Goal: Task Accomplishment & Management: Manage account settings

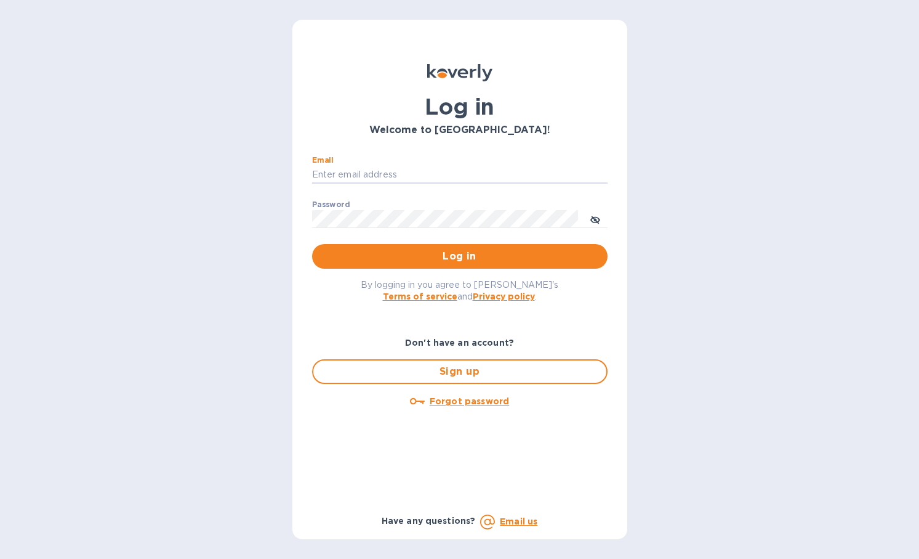
type input "Giacomo@gd-imports.com"
click at [459, 256] on button "Log in" at bounding box center [460, 256] width 296 height 25
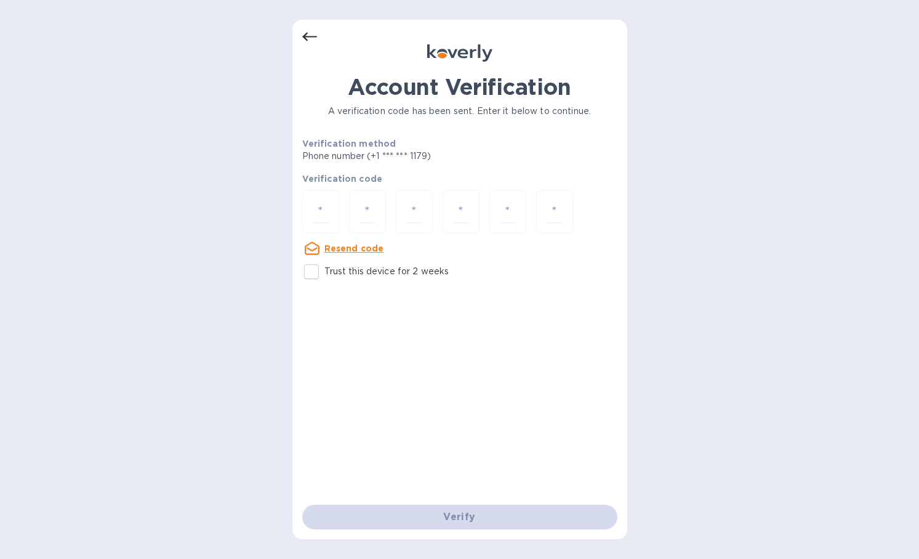
click at [293, 203] on div "Account Verification A verification code has been sent. Enter it below to conti…" at bounding box center [460, 279] width 335 height 519
click at [325, 211] on input "number" at bounding box center [321, 211] width 16 height 23
type input "5"
type input "6"
type input "3"
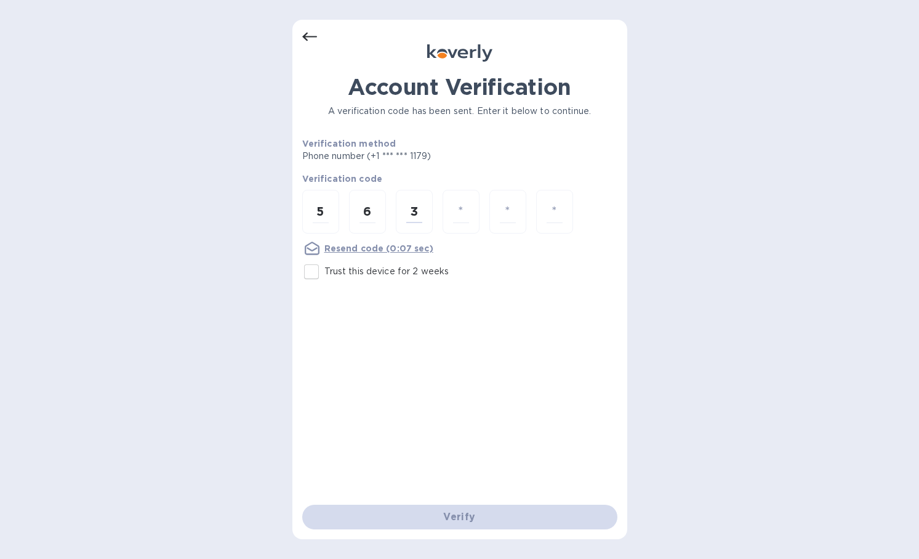
type input "6"
type input "8"
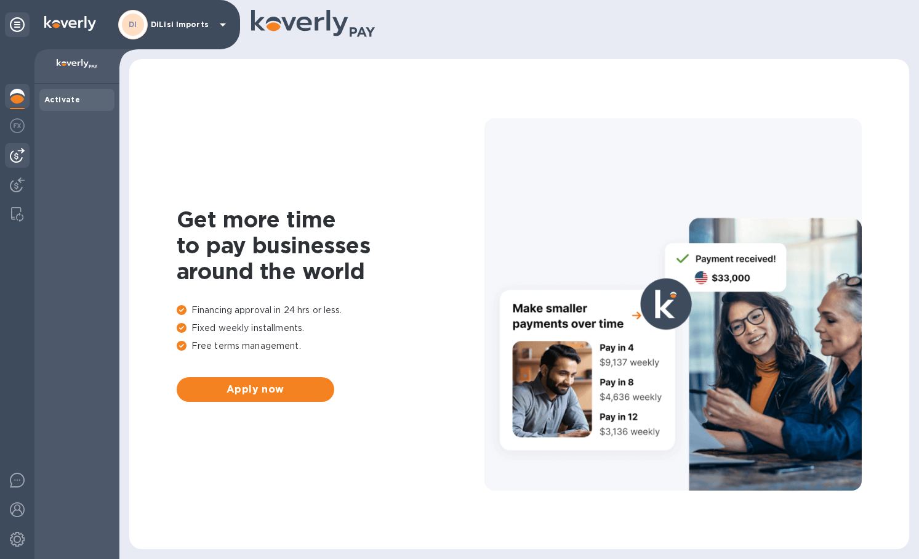
click at [22, 153] on img at bounding box center [17, 155] width 15 height 15
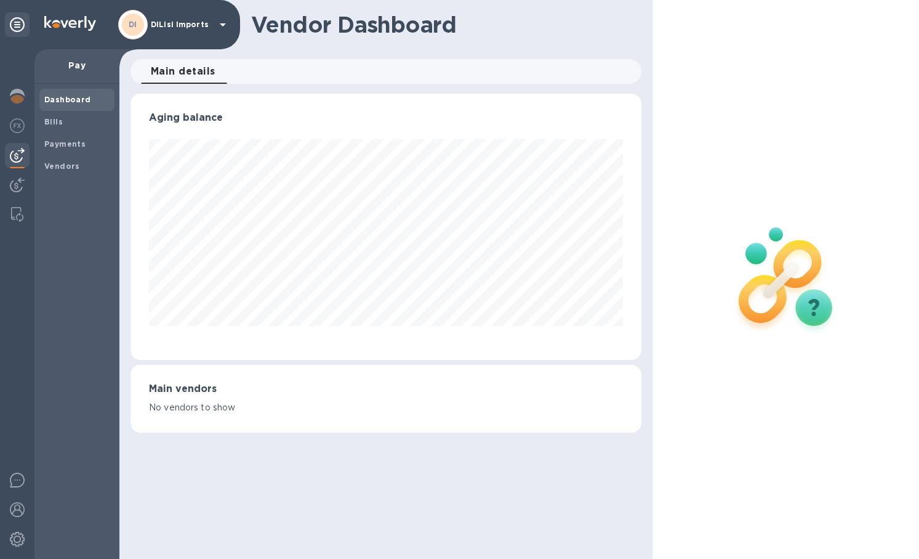
scroll to position [266, 511]
click at [70, 134] on div "Payments" at bounding box center [76, 144] width 75 height 22
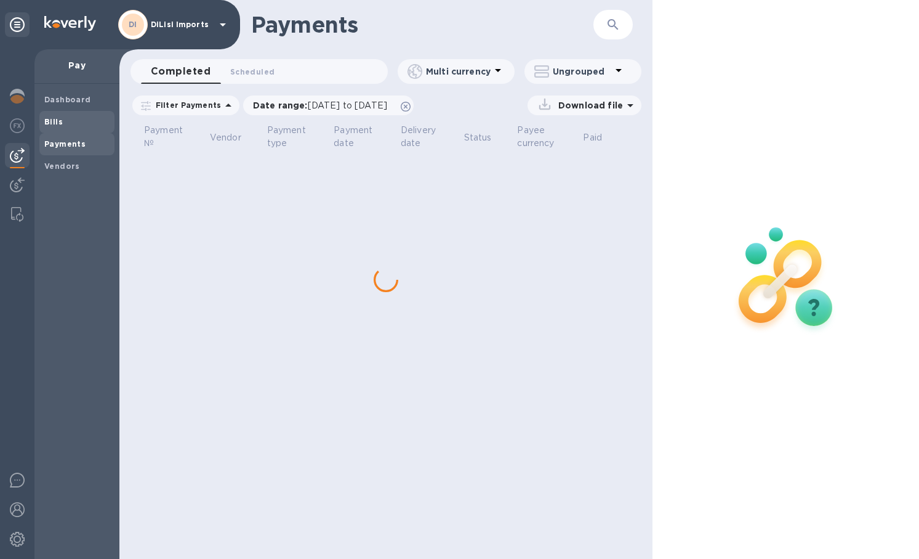
click at [63, 117] on span "Bills" at bounding box center [76, 122] width 65 height 12
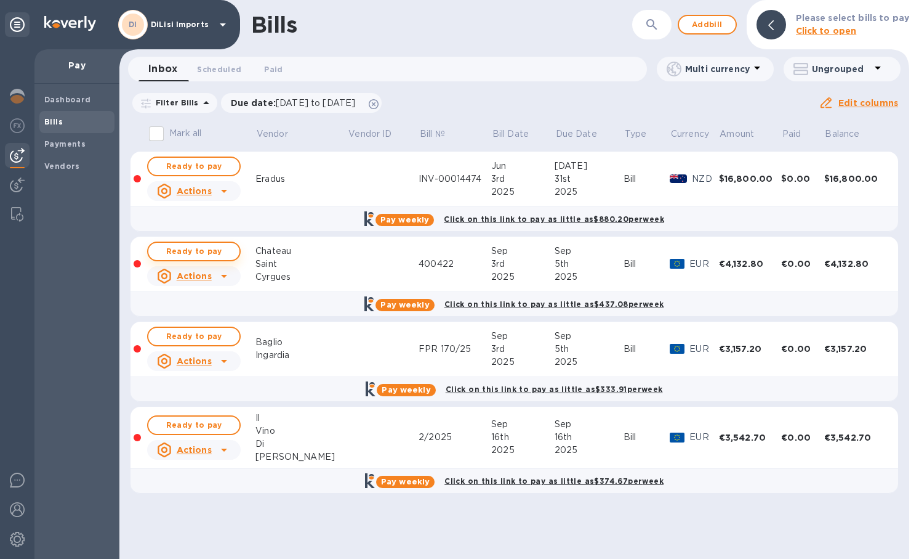
click at [187, 254] on span "Ready to pay" at bounding box center [193, 251] width 71 height 15
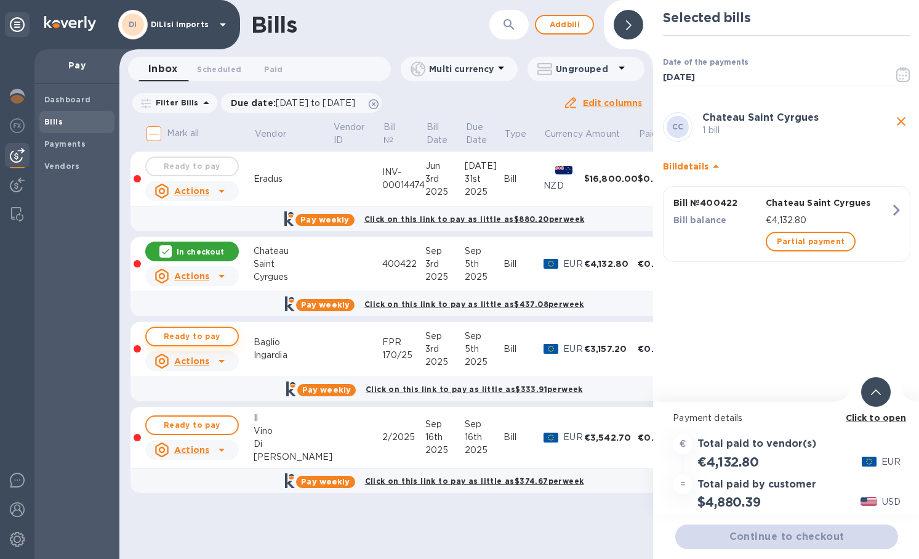
click at [209, 336] on span "Ready to pay" at bounding box center [191, 336] width 71 height 15
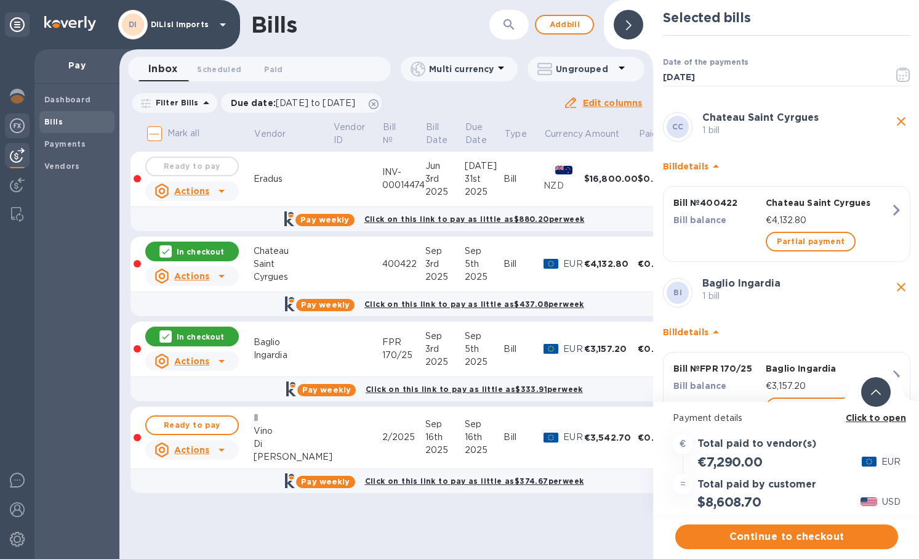
click at [10, 126] on img at bounding box center [17, 125] width 15 height 15
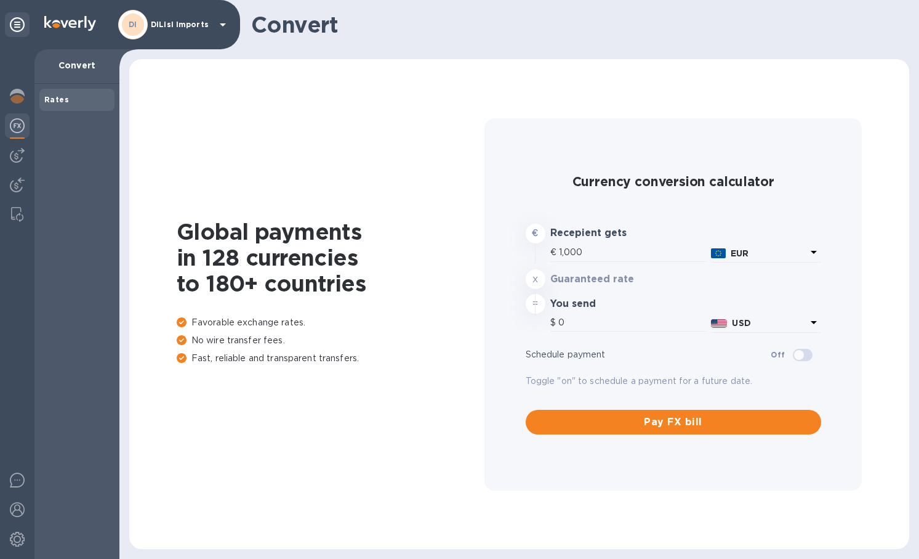
type input "1,180.89"
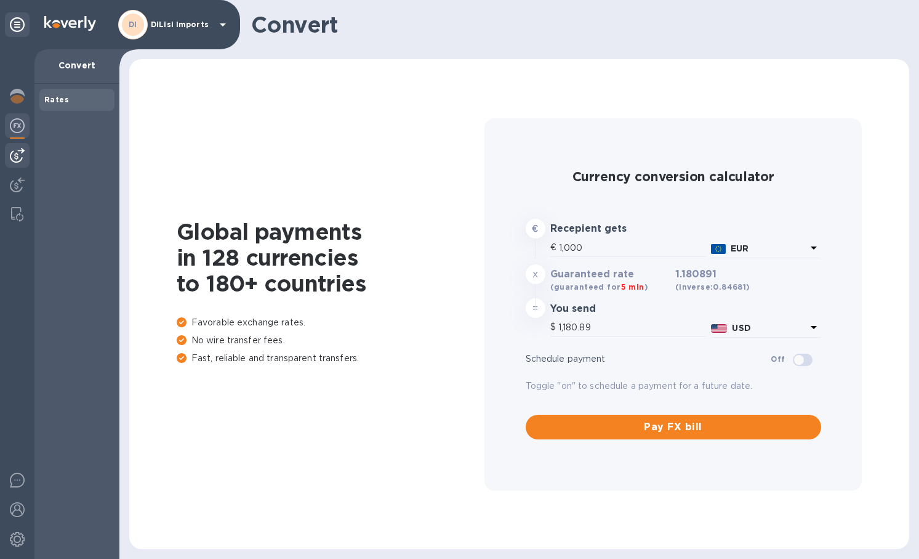
click at [18, 153] on img at bounding box center [17, 155] width 15 height 15
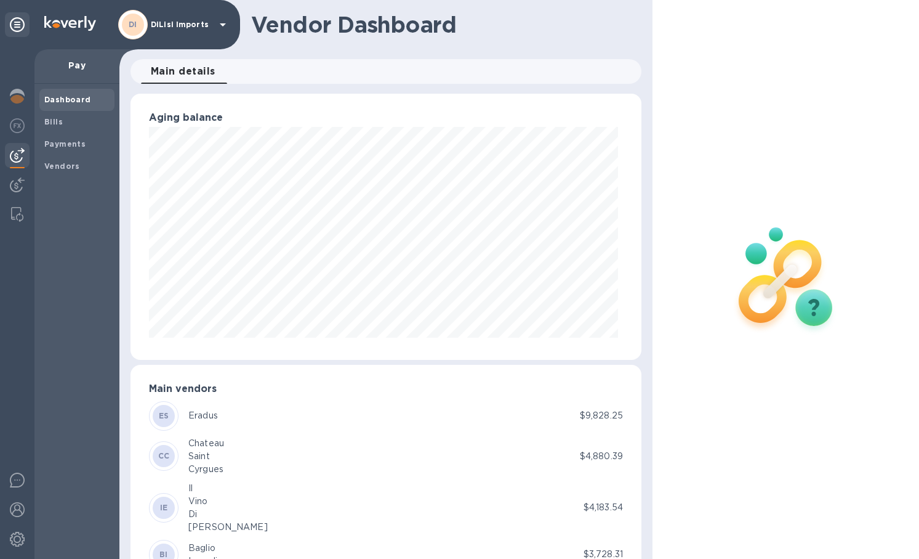
scroll to position [266, 506]
click at [15, 180] on img at bounding box center [17, 184] width 15 height 15
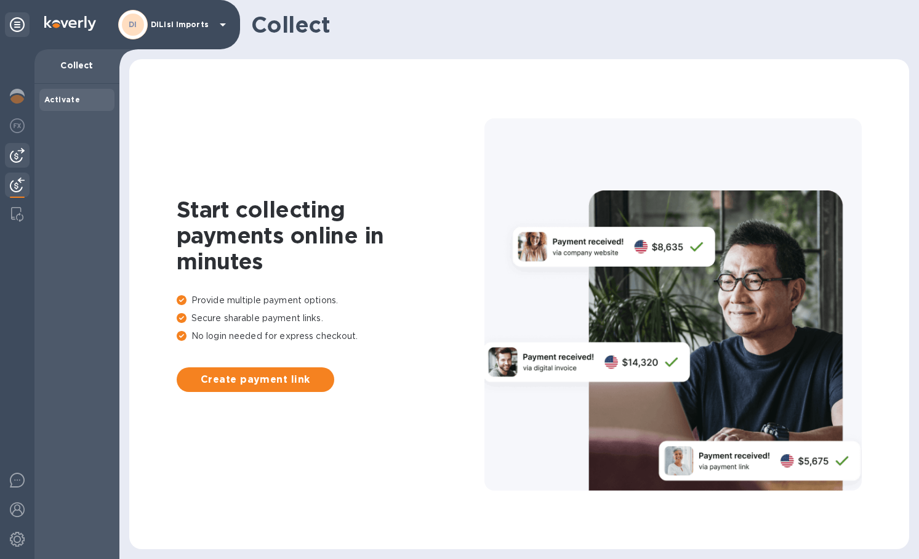
click at [13, 158] on img at bounding box center [17, 155] width 15 height 15
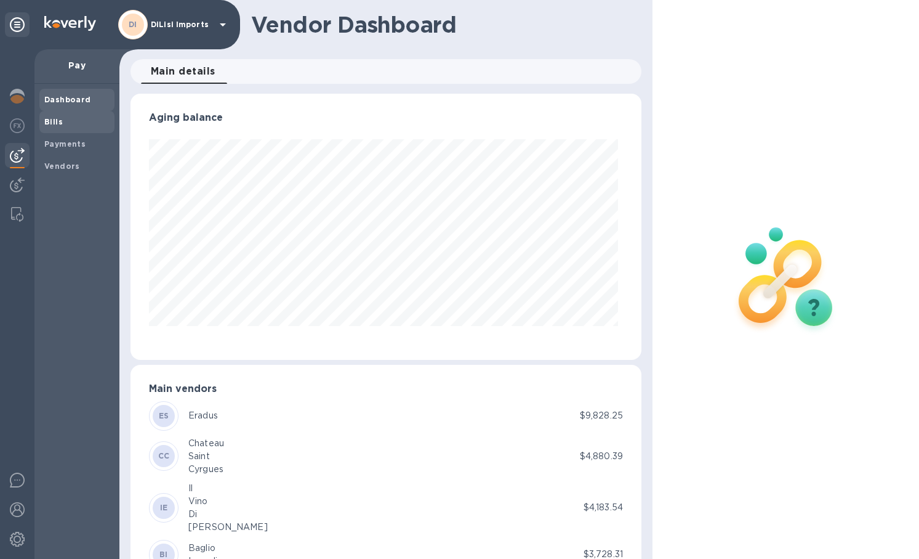
scroll to position [266, 506]
click at [55, 124] on b "Bills" at bounding box center [53, 121] width 18 height 9
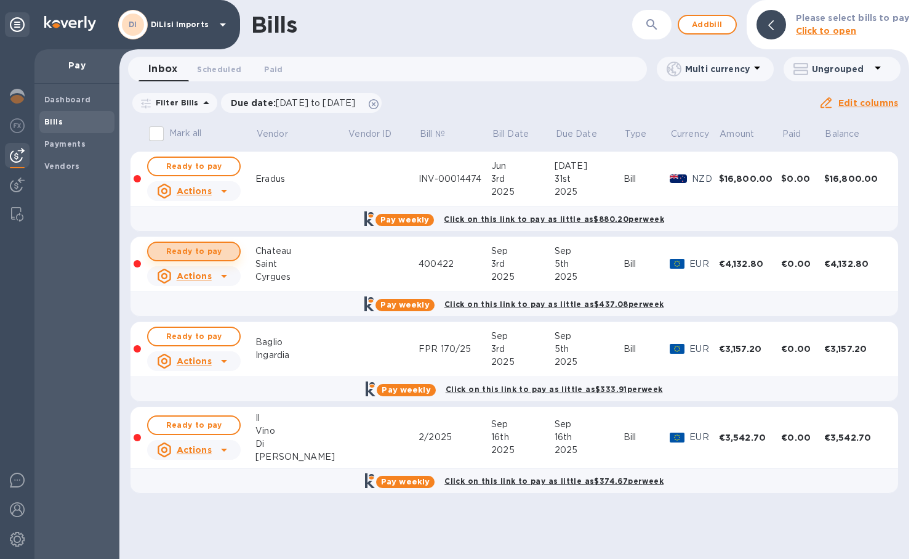
click at [173, 248] on span "Ready to pay" at bounding box center [193, 251] width 71 height 15
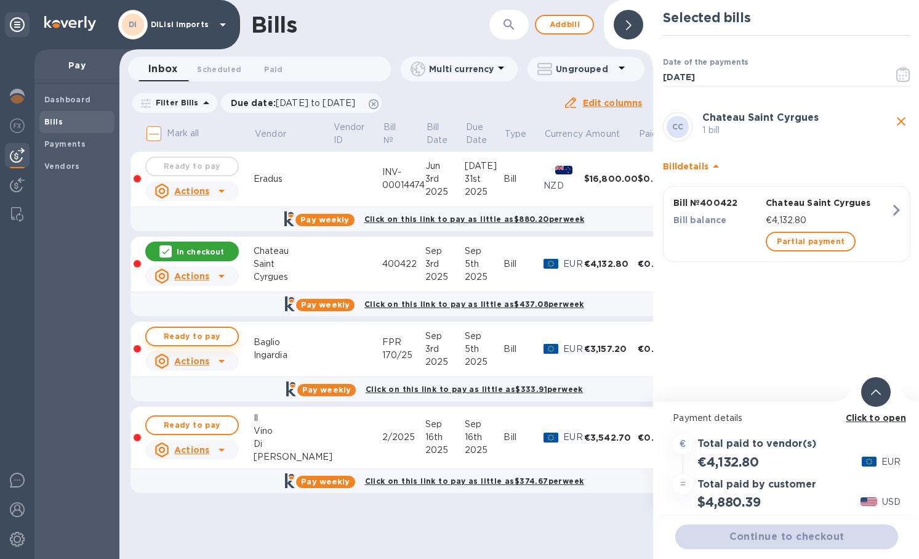
click at [188, 336] on span "Ready to pay" at bounding box center [191, 336] width 71 height 15
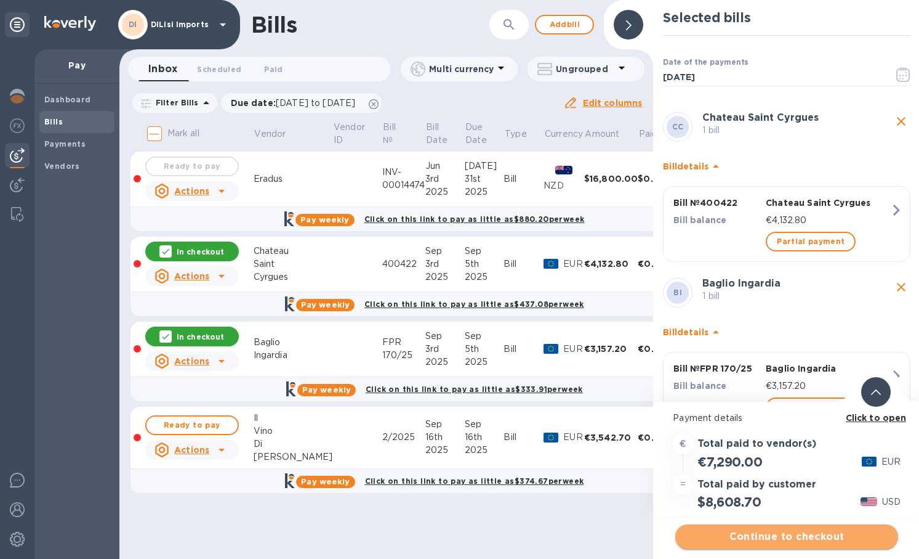
click at [706, 531] on span "Continue to checkout" at bounding box center [786, 536] width 203 height 15
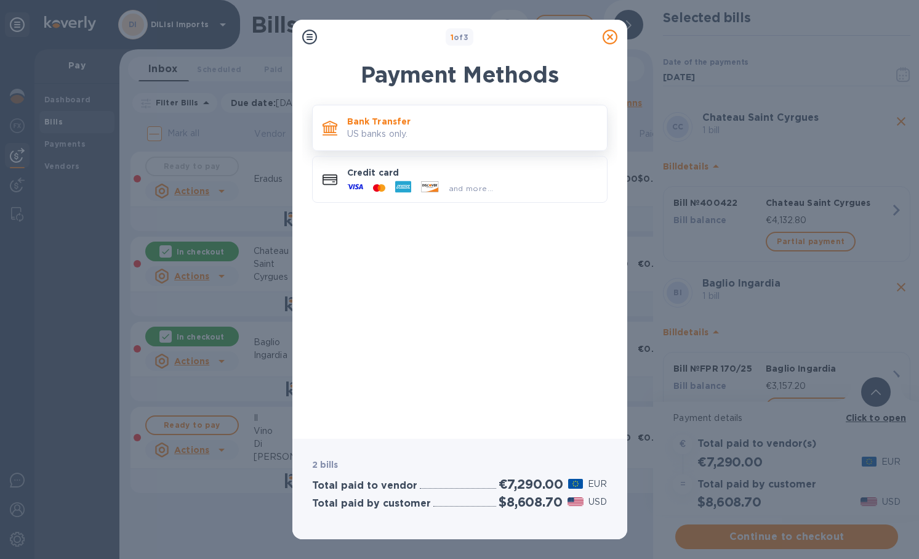
click at [517, 131] on p "US banks only." at bounding box center [472, 133] width 250 height 13
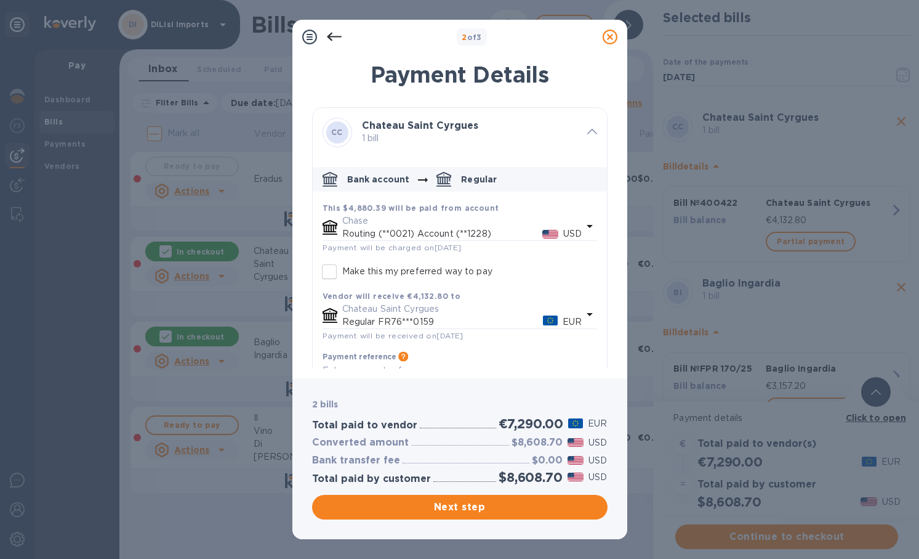
click at [344, 37] on div at bounding box center [334, 37] width 25 height 25
click at [341, 37] on icon at bounding box center [333, 37] width 15 height 9
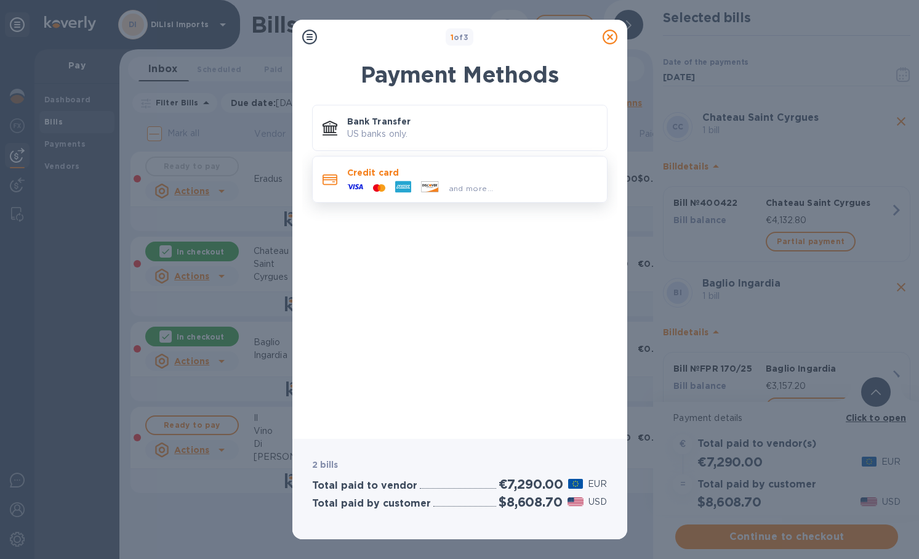
click at [411, 182] on icon at bounding box center [403, 187] width 16 height 12
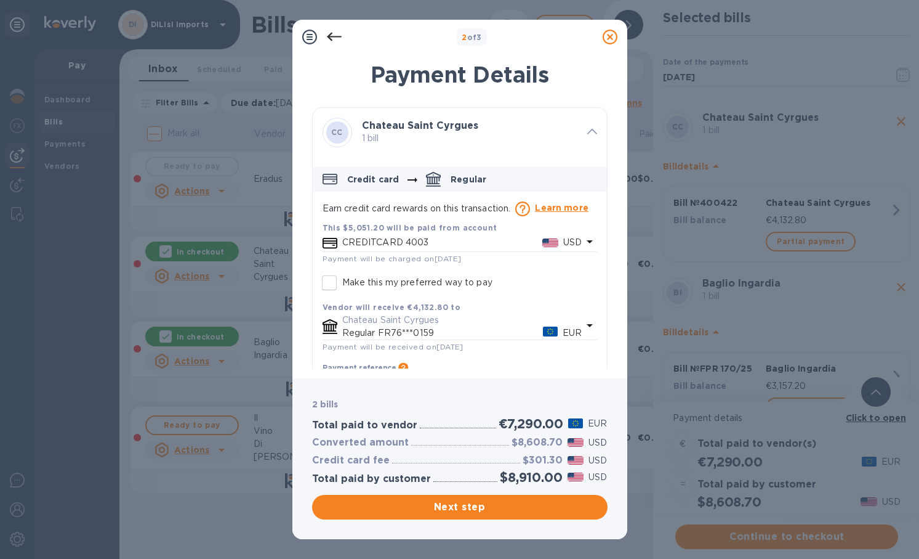
click at [366, 472] on div "Total paid by customer" at bounding box center [372, 479] width 124 height 17
click at [366, 471] on div "Total paid by customer" at bounding box center [372, 479] width 124 height 17
click at [613, 34] on icon at bounding box center [610, 37] width 15 height 15
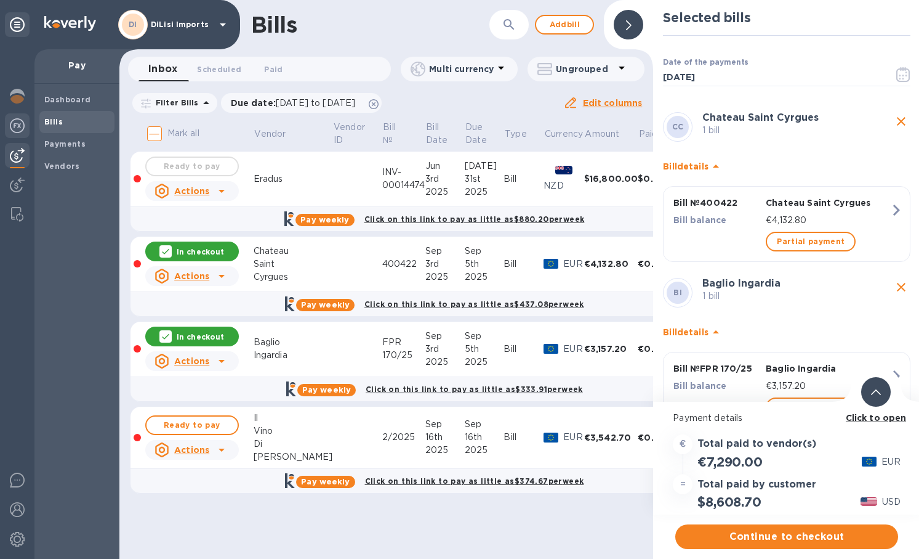
click at [20, 128] on img at bounding box center [17, 125] width 15 height 15
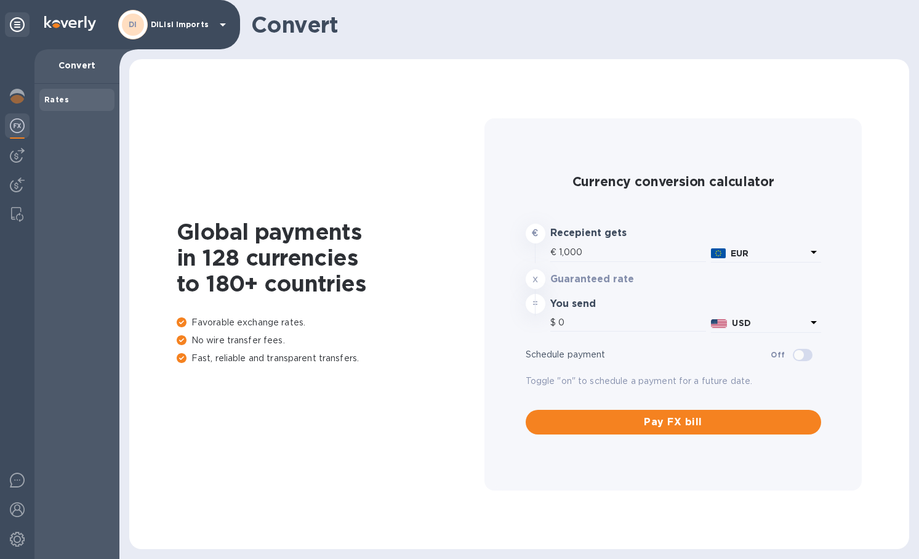
type input "1,180.89"
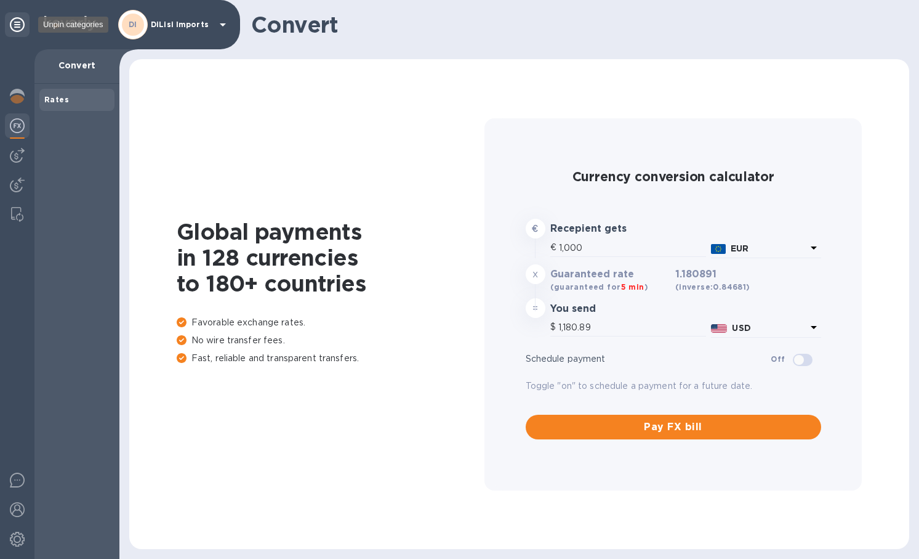
click at [18, 23] on icon at bounding box center [17, 24] width 15 height 15
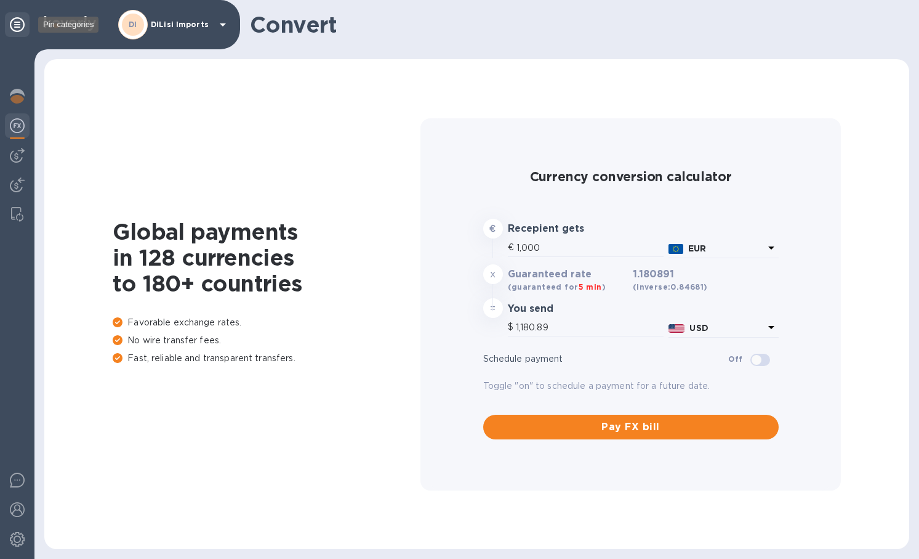
click at [18, 23] on icon at bounding box center [17, 24] width 15 height 15
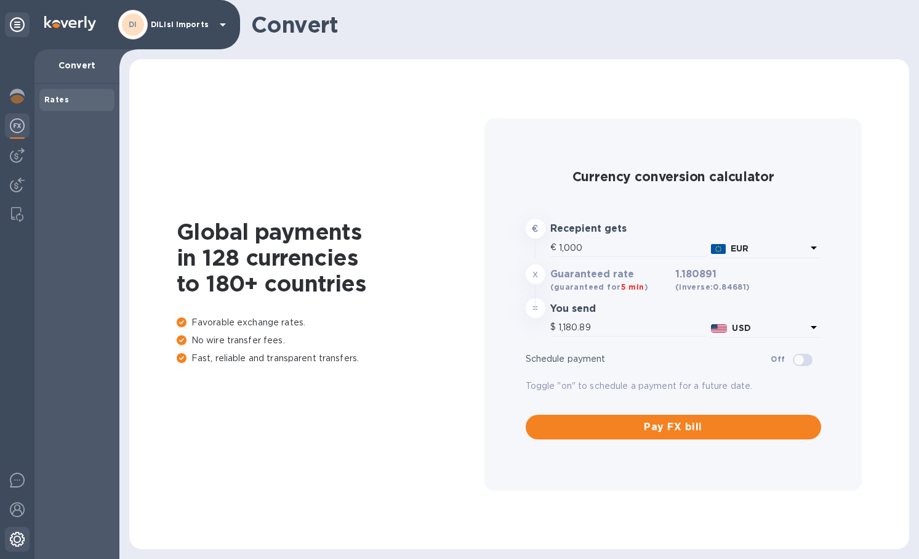
click at [19, 535] on img at bounding box center [17, 538] width 15 height 15
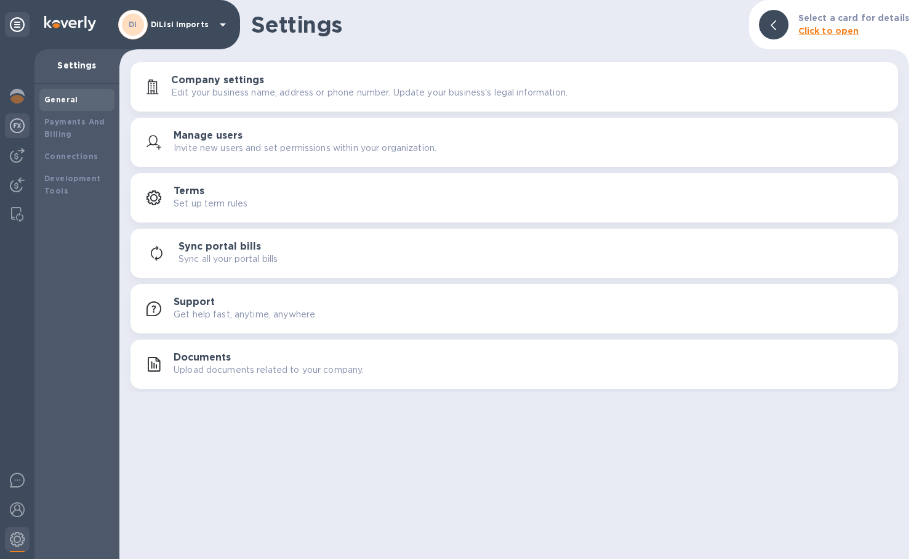
click at [21, 136] on div at bounding box center [17, 126] width 25 height 27
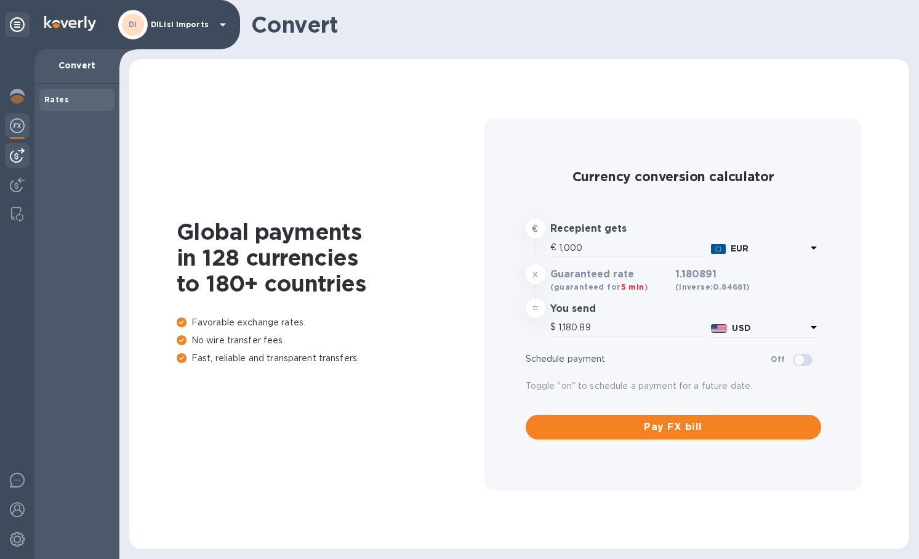
click at [19, 158] on img at bounding box center [17, 155] width 15 height 15
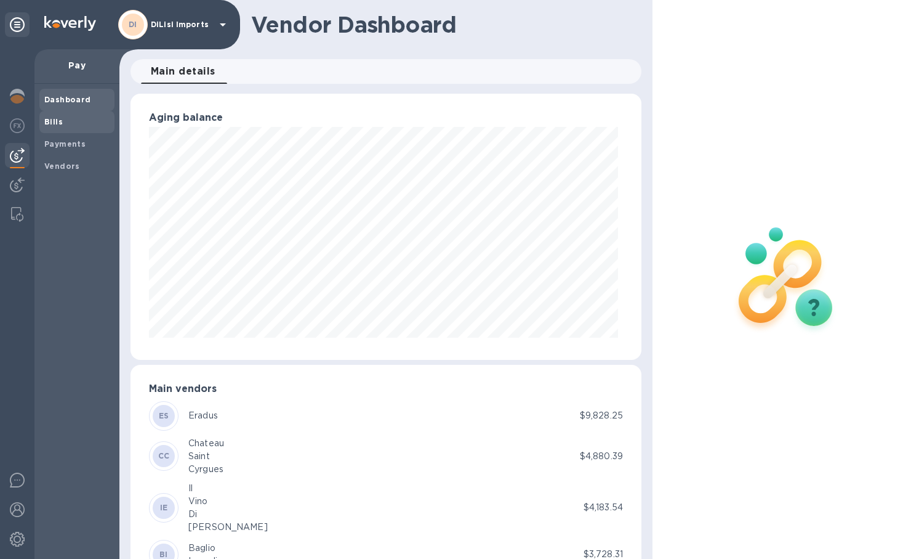
scroll to position [266, 506]
click at [82, 121] on span "Bills" at bounding box center [76, 122] width 65 height 12
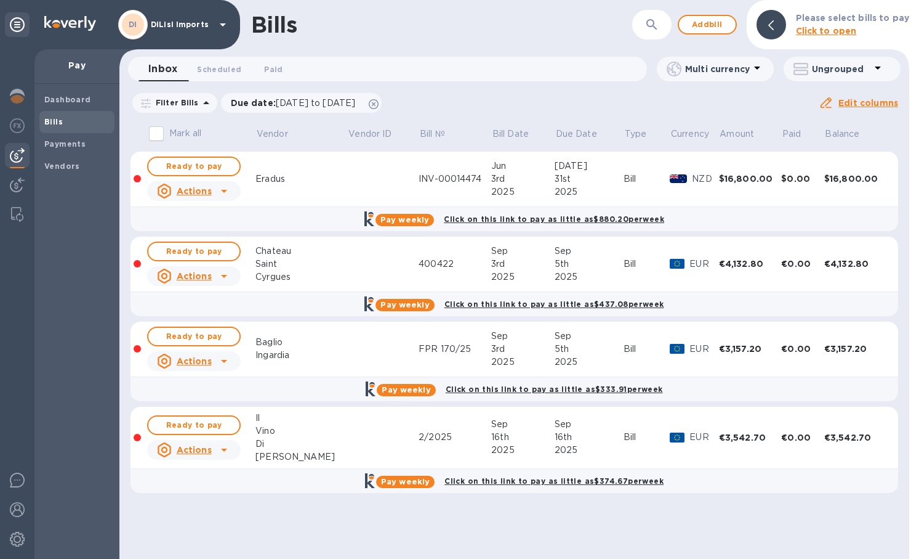
click at [867, 21] on b "Please select bills to pay" at bounding box center [852, 18] width 113 height 10
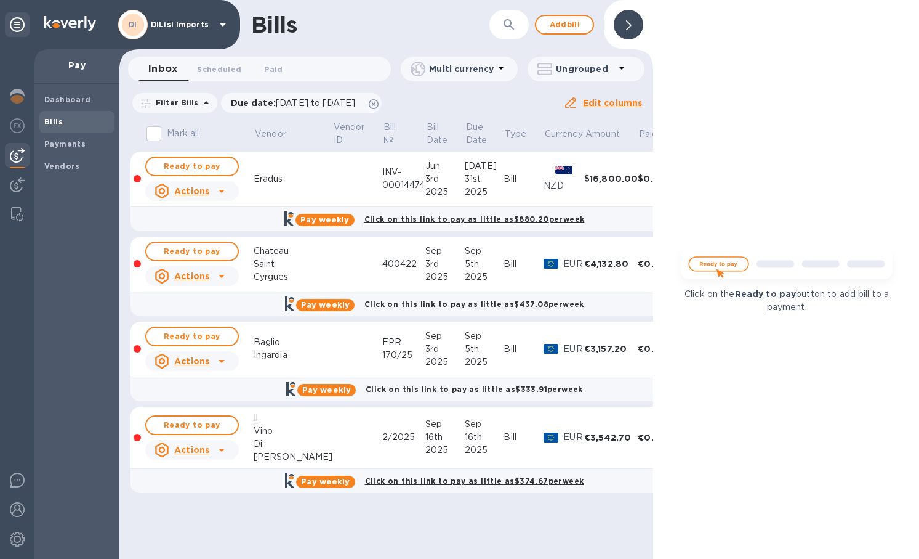
click at [629, 22] on icon at bounding box center [629, 25] width 6 height 10
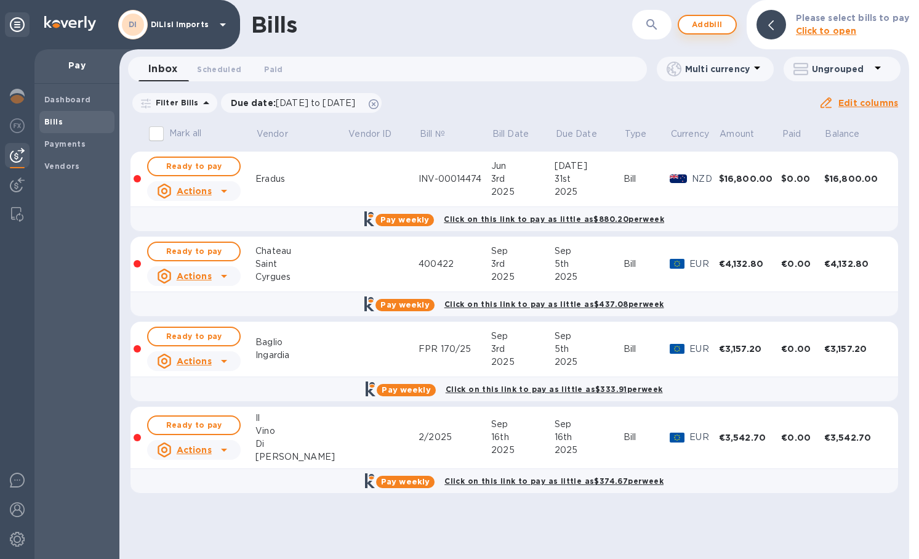
click at [716, 26] on span "Add bill" at bounding box center [707, 24] width 37 height 15
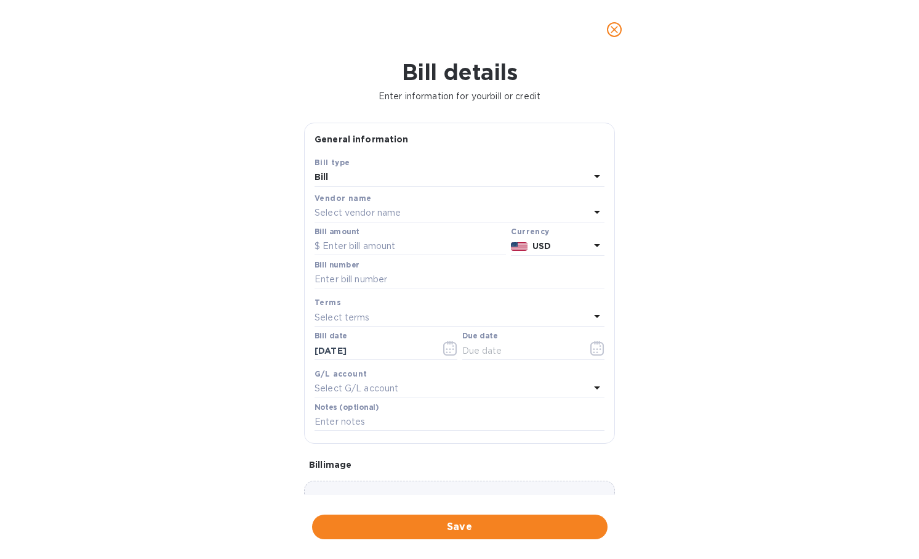
click at [390, 206] on p "Select vendor name" at bounding box center [358, 212] width 86 height 13
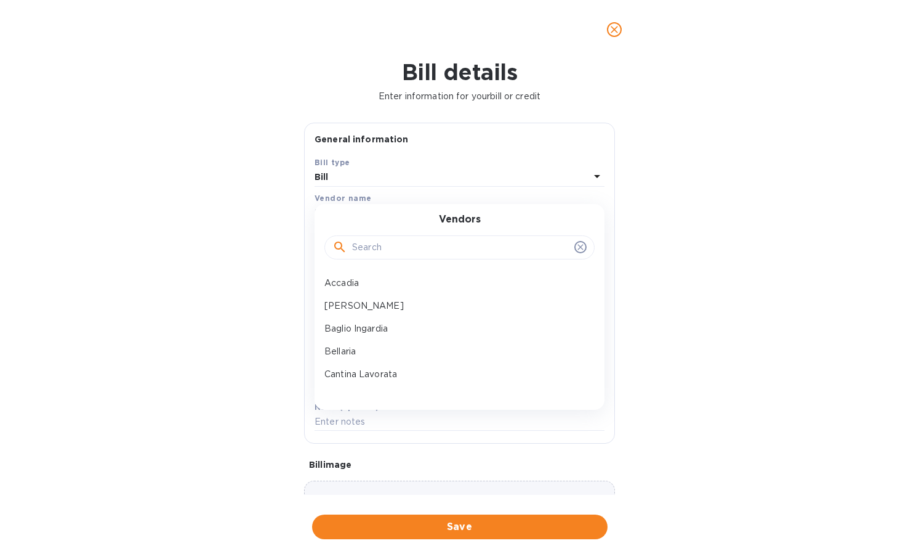
click at [386, 241] on input "text" at bounding box center [460, 247] width 217 height 18
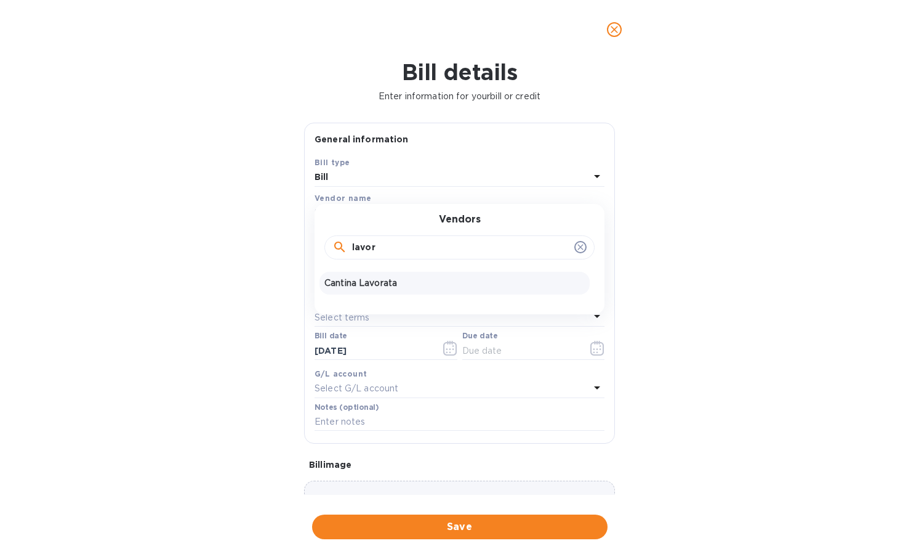
type input "lavor"
click at [378, 279] on p "Cantina Lavorata" at bounding box center [455, 283] width 261 height 13
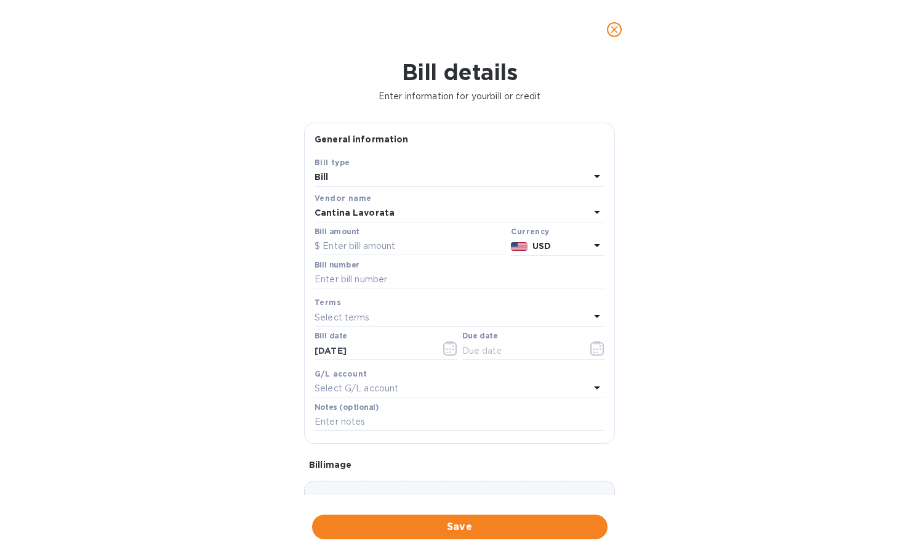
click at [549, 243] on p "USD" at bounding box center [561, 246] width 57 height 13
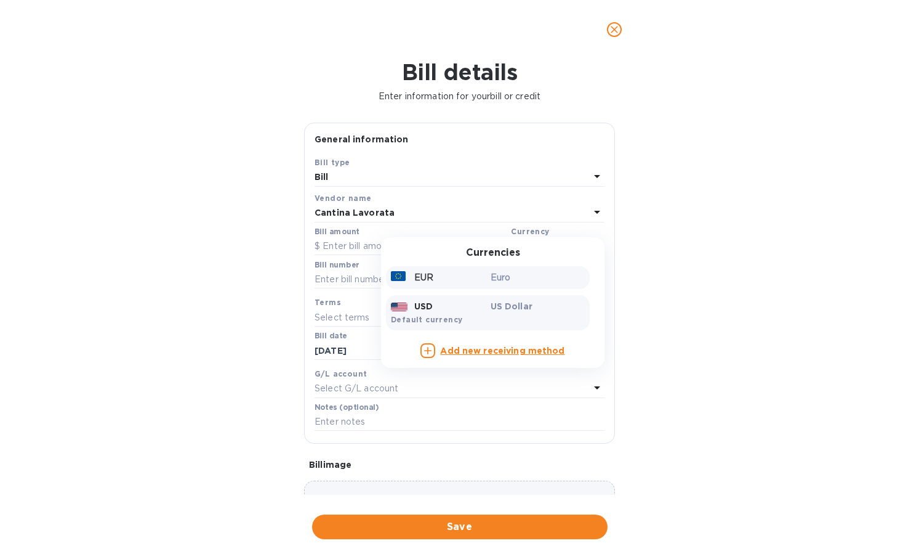
click at [516, 280] on p "Euro" at bounding box center [538, 277] width 95 height 13
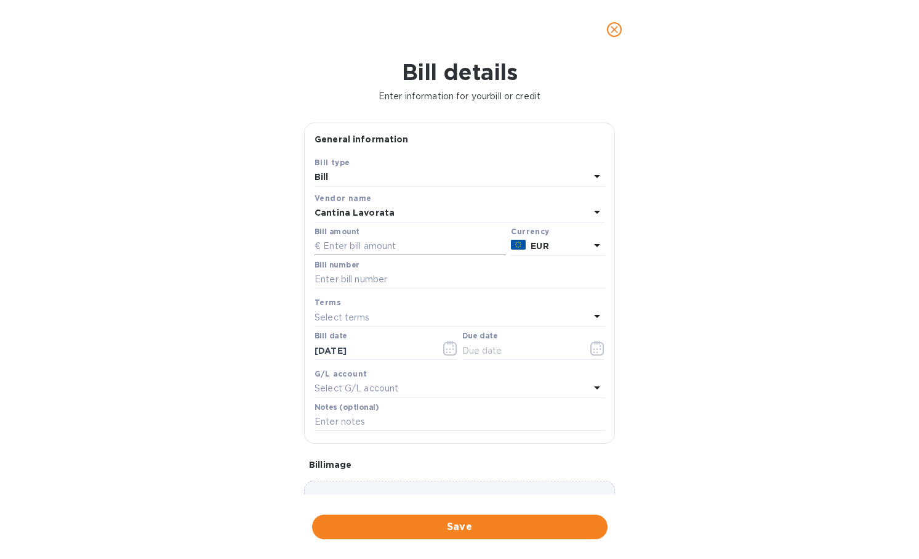
click at [384, 248] on input "text" at bounding box center [411, 246] width 192 height 18
type input "8,370"
click at [420, 282] on input "text" at bounding box center [460, 279] width 290 height 18
type input "330 + 840"
click at [528, 346] on input "text" at bounding box center [521, 350] width 116 height 18
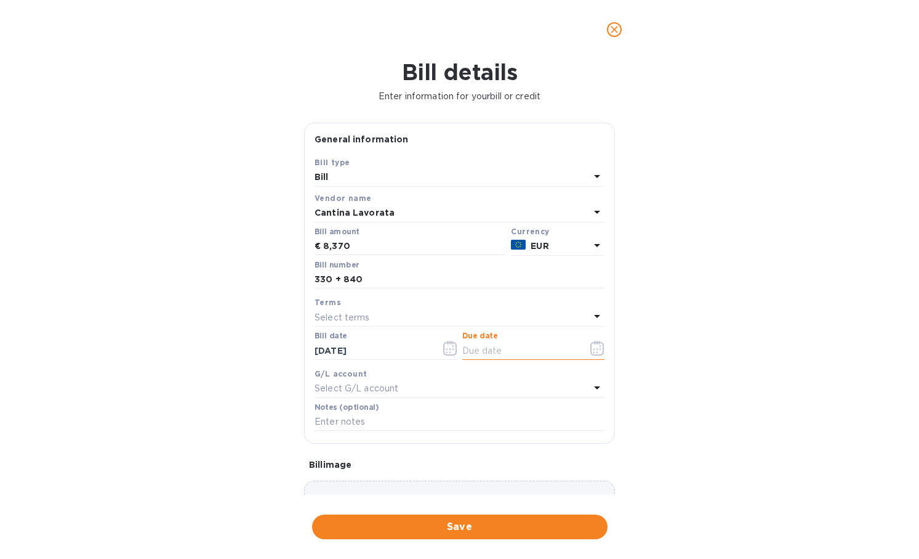
click at [595, 348] on icon "button" at bounding box center [598, 348] width 14 height 15
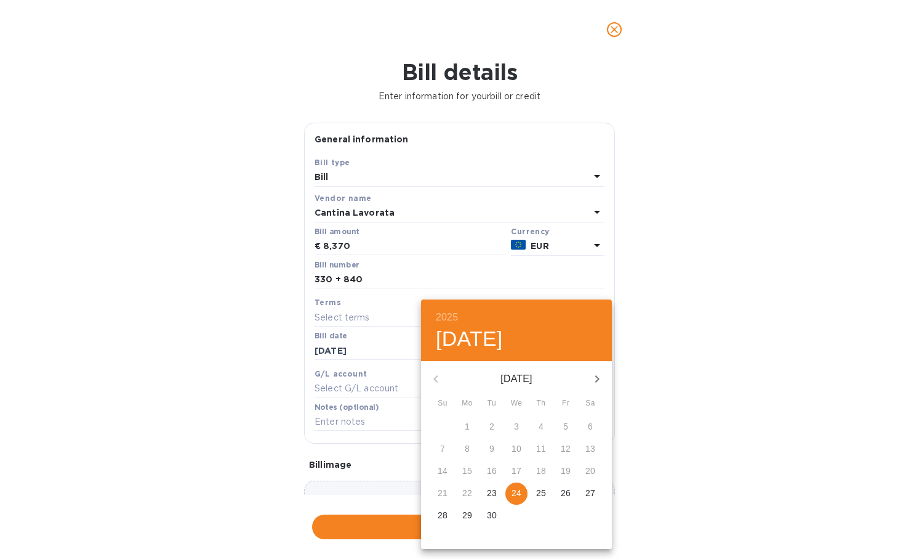
click at [541, 494] on p "25" at bounding box center [541, 493] width 10 height 12
type input "[DATE]"
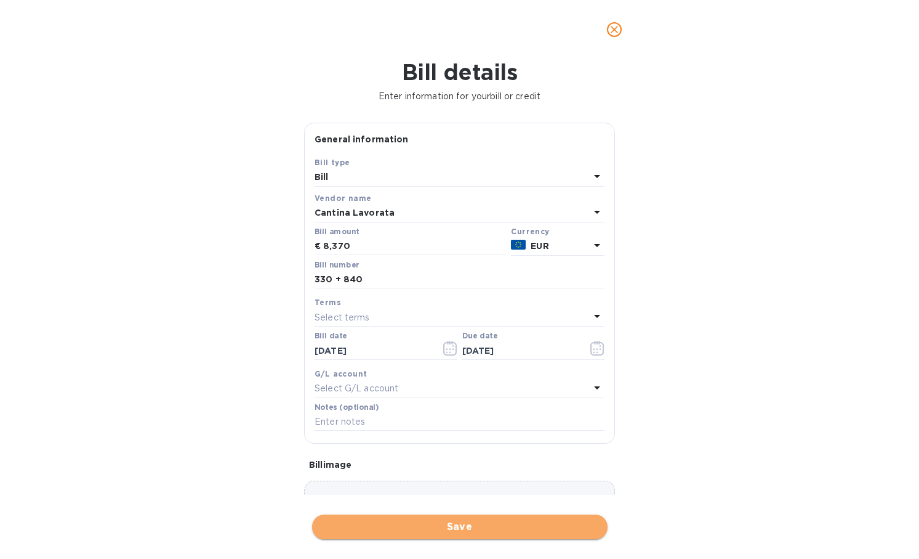
click at [517, 519] on span "Save" at bounding box center [460, 526] width 276 height 15
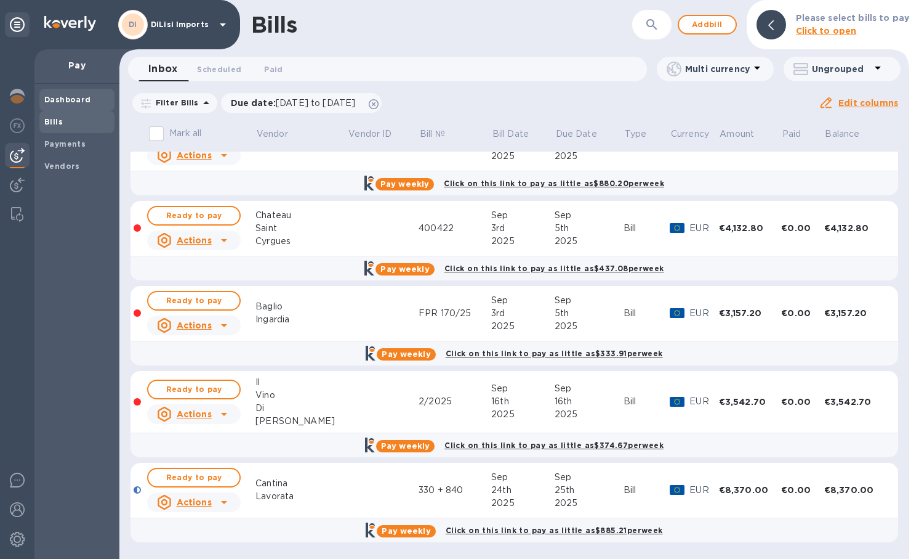
click at [74, 99] on b "Dashboard" at bounding box center [67, 99] width 47 height 9
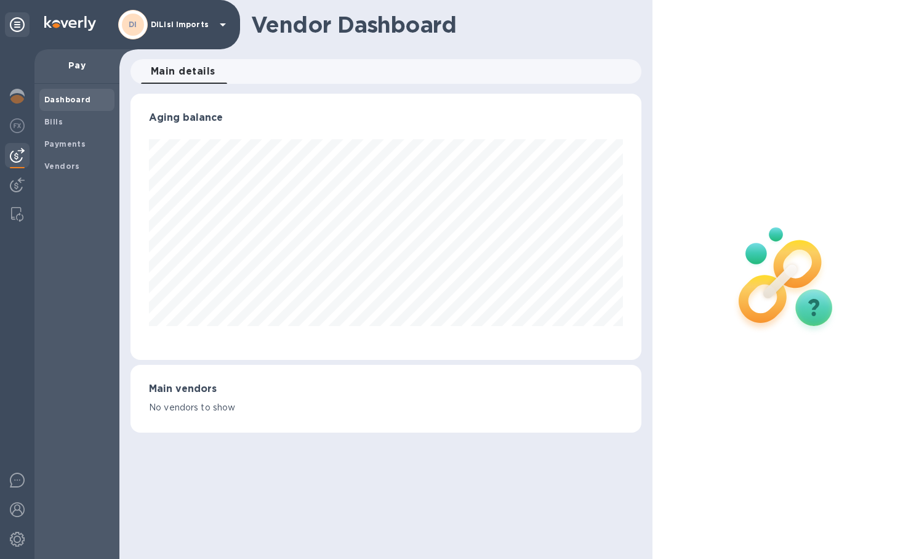
scroll to position [615599, 615359]
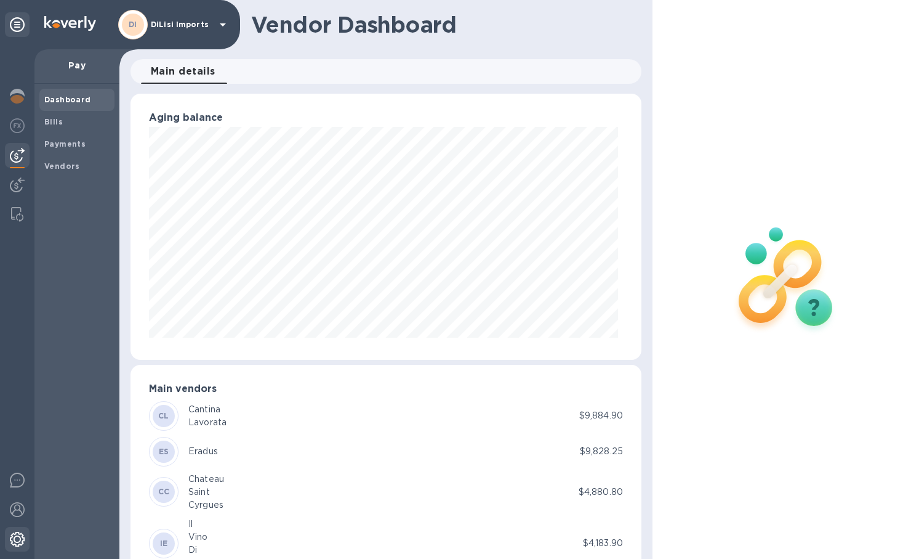
click at [18, 541] on img at bounding box center [17, 538] width 15 height 15
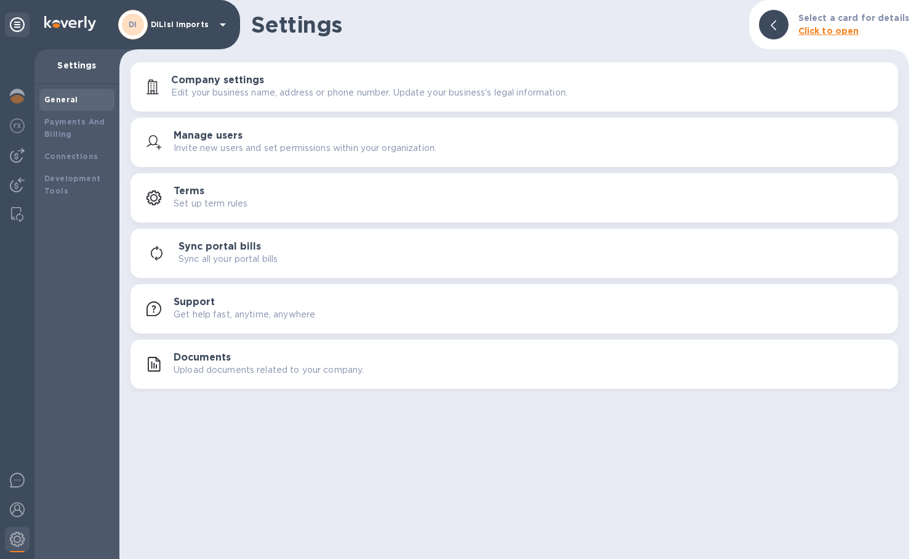
click at [230, 76] on h3 "Company settings" at bounding box center [217, 81] width 93 height 12
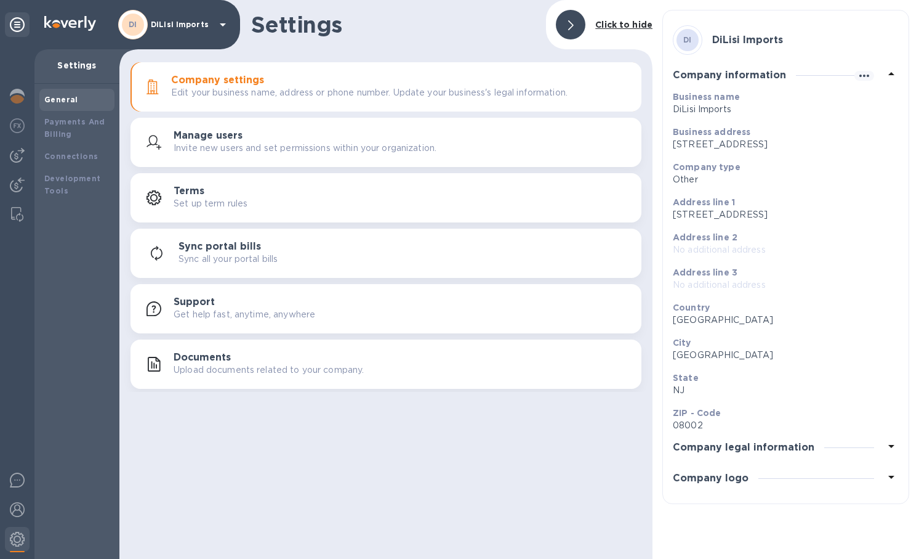
click at [220, 137] on h3 "Manage users" at bounding box center [208, 136] width 69 height 12
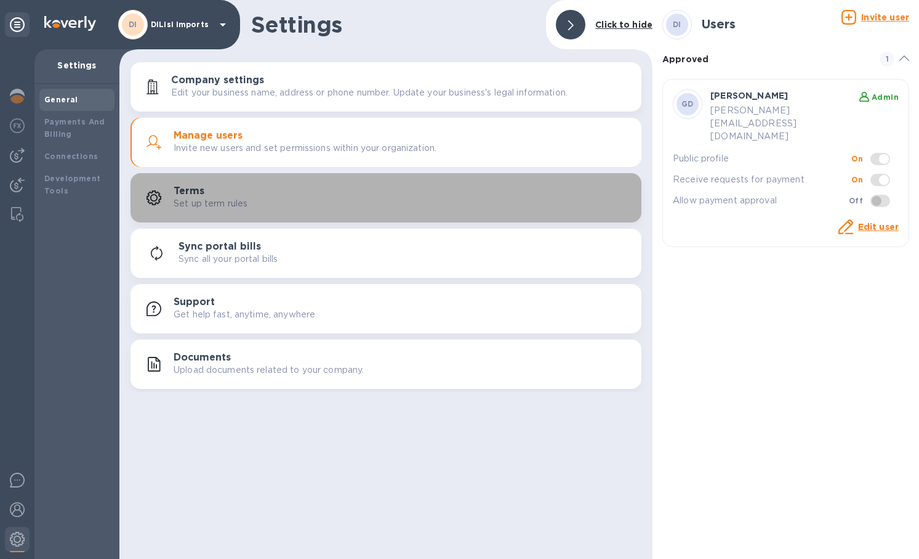
click at [218, 191] on div "Terms Set up term rules" at bounding box center [403, 197] width 458 height 25
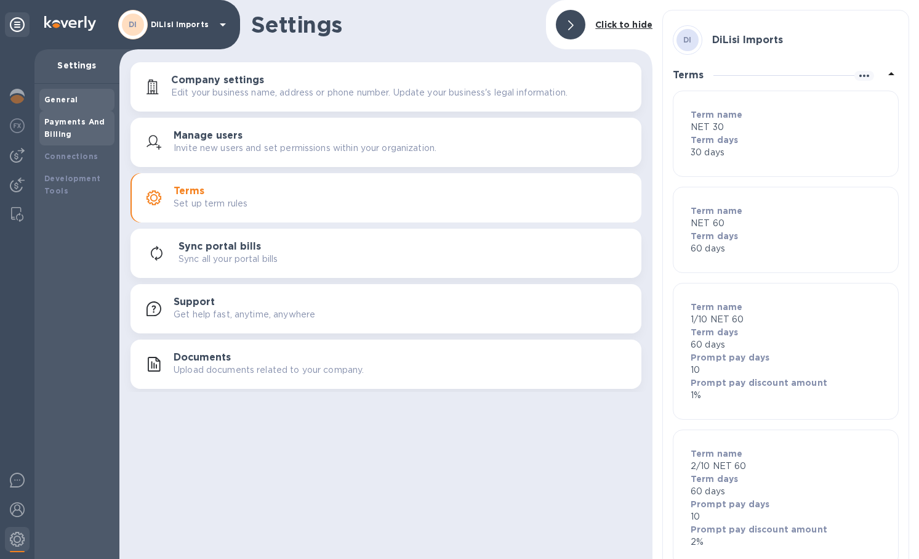
click at [63, 123] on b "Payments And Billing" at bounding box center [74, 128] width 61 height 22
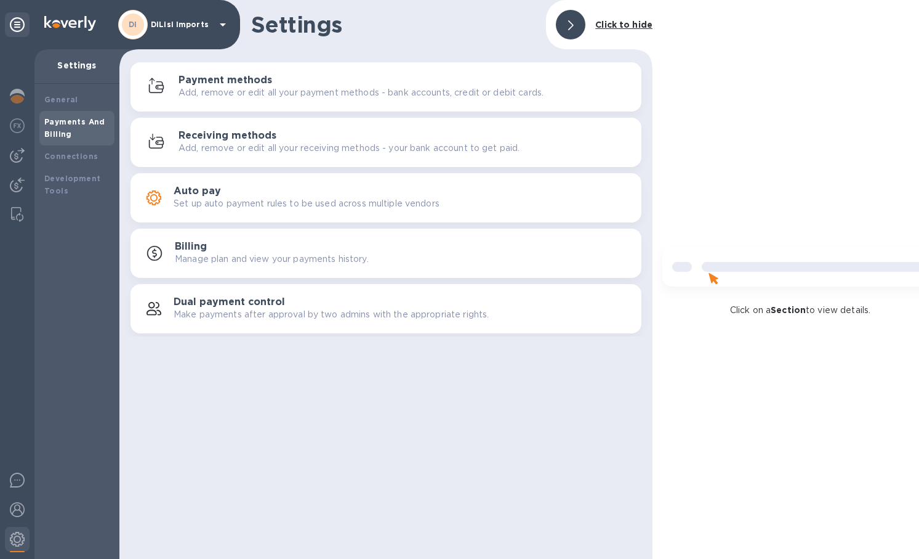
click at [294, 97] on p "Add, remove or edit all your payment methods - bank accounts, credit or debit c…" at bounding box center [361, 92] width 365 height 13
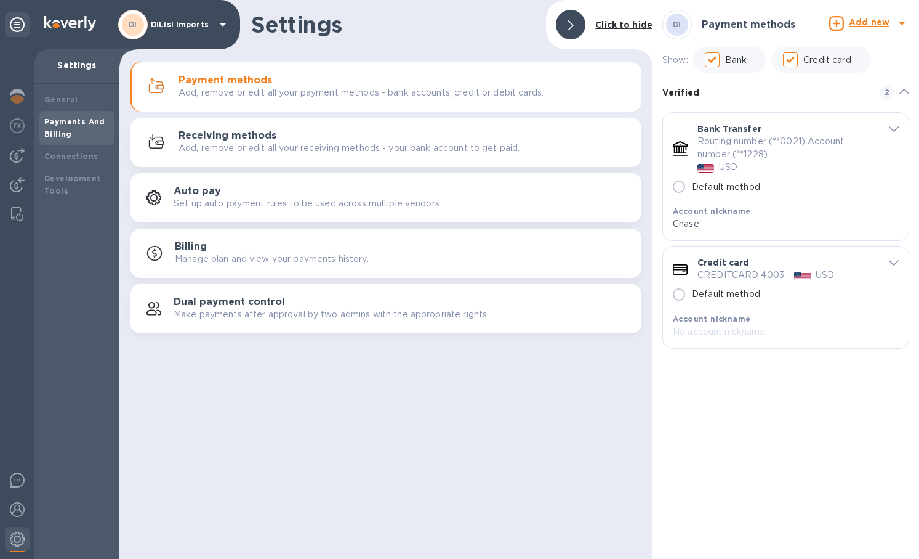
click at [296, 123] on button "Receiving methods Add, remove or edit all your receiving methods - your bank ac…" at bounding box center [386, 142] width 511 height 49
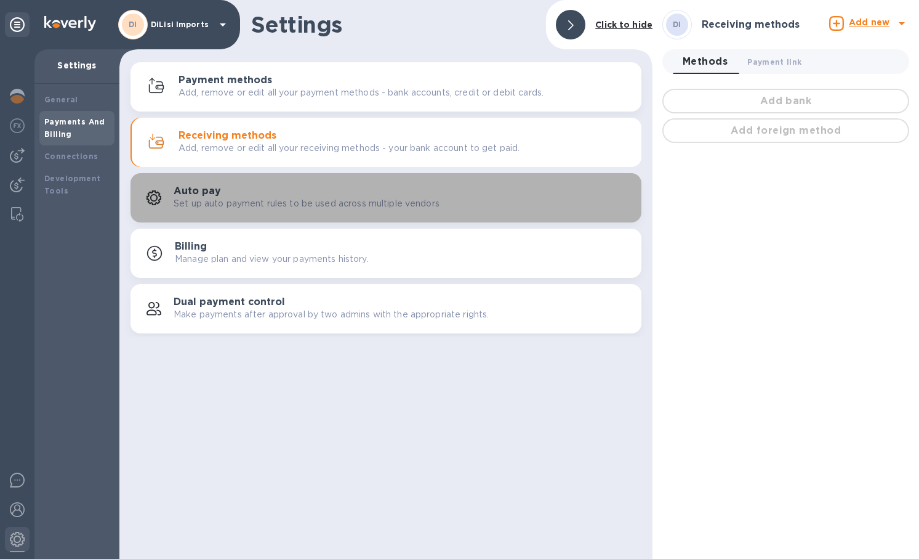
click at [266, 180] on button "Auto pay Set up auto payment rules to be used across multiple vendors" at bounding box center [386, 197] width 511 height 49
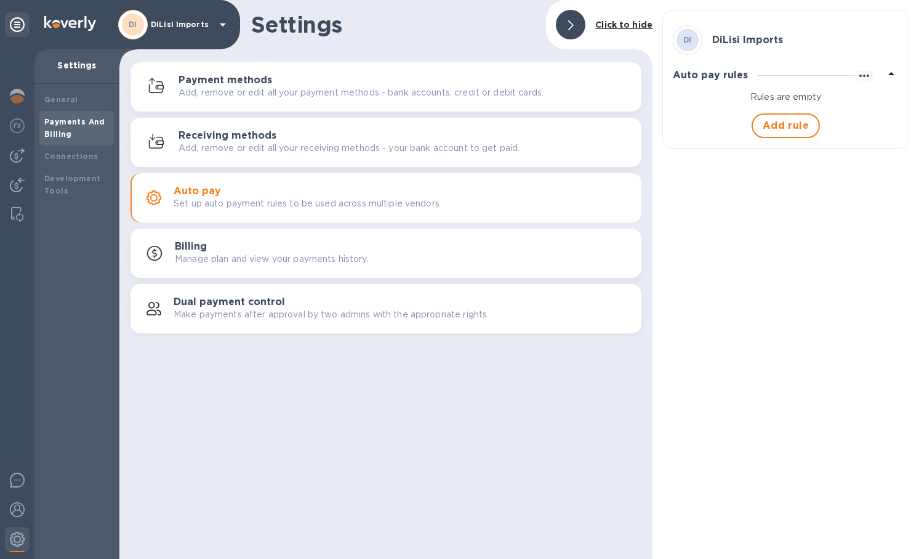
click at [251, 249] on div "Billing Manage plan and view your payments history." at bounding box center [403, 253] width 457 height 25
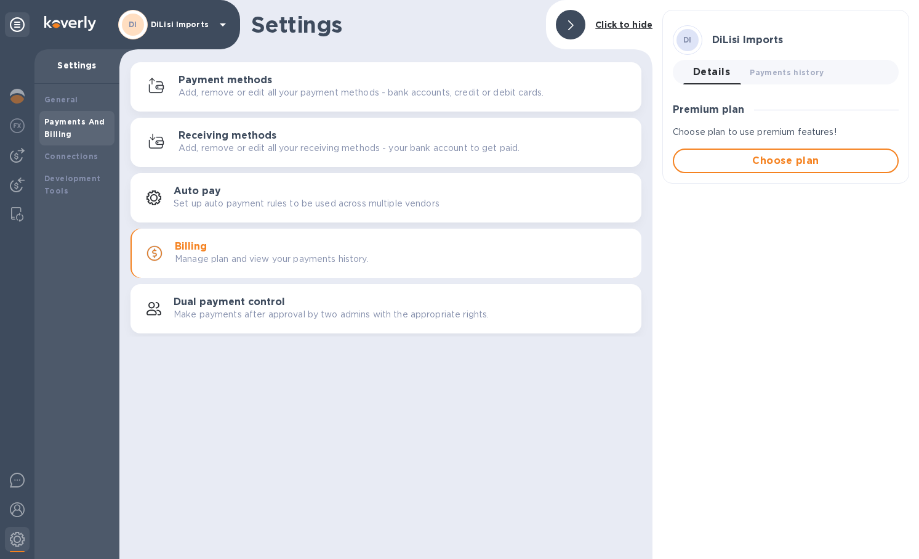
click at [245, 131] on h3 "Receiving methods" at bounding box center [228, 136] width 98 height 12
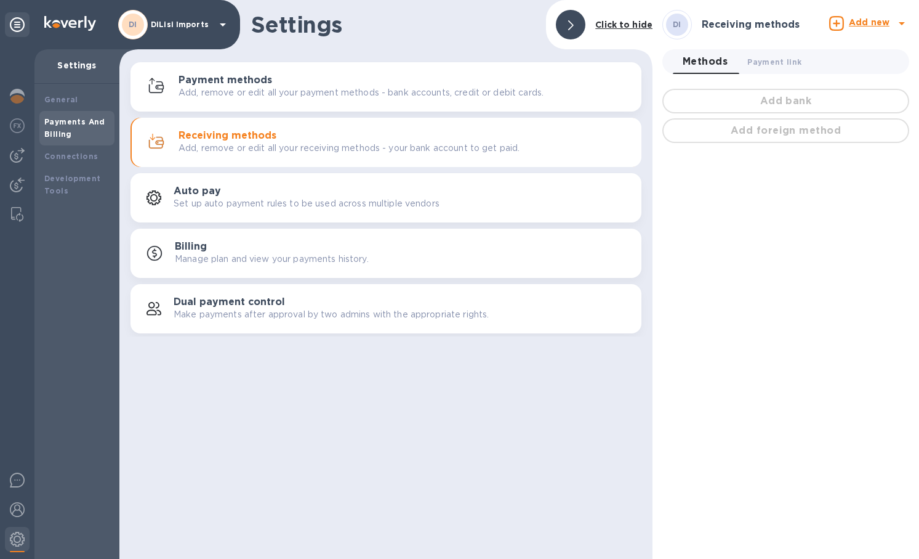
click at [242, 104] on button "Payment methods Add, remove or edit all your payment methods - bank accounts, c…" at bounding box center [386, 86] width 511 height 49
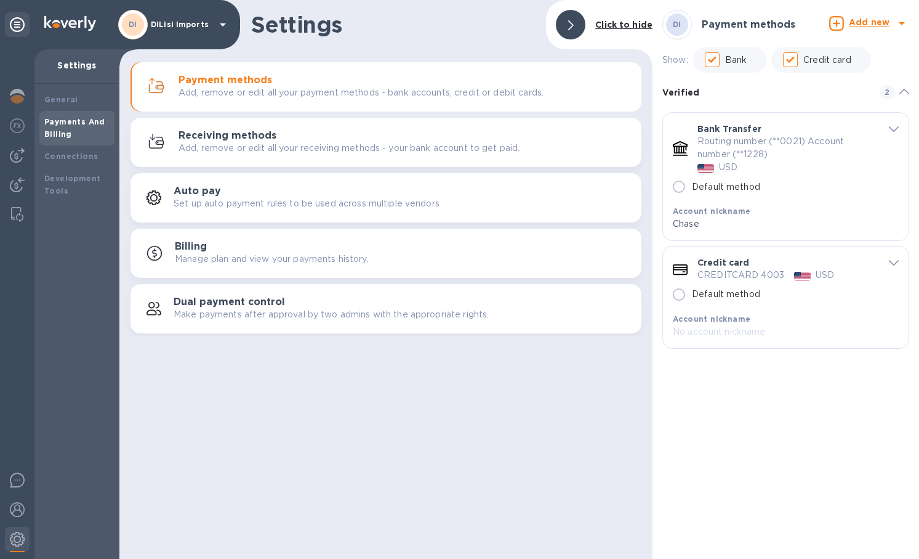
click at [820, 257] on div "Credit card" at bounding box center [789, 262] width 182 height 12
click at [899, 259] on span "default-method" at bounding box center [894, 262] width 10 height 12
click at [20, 129] on img at bounding box center [17, 125] width 15 height 15
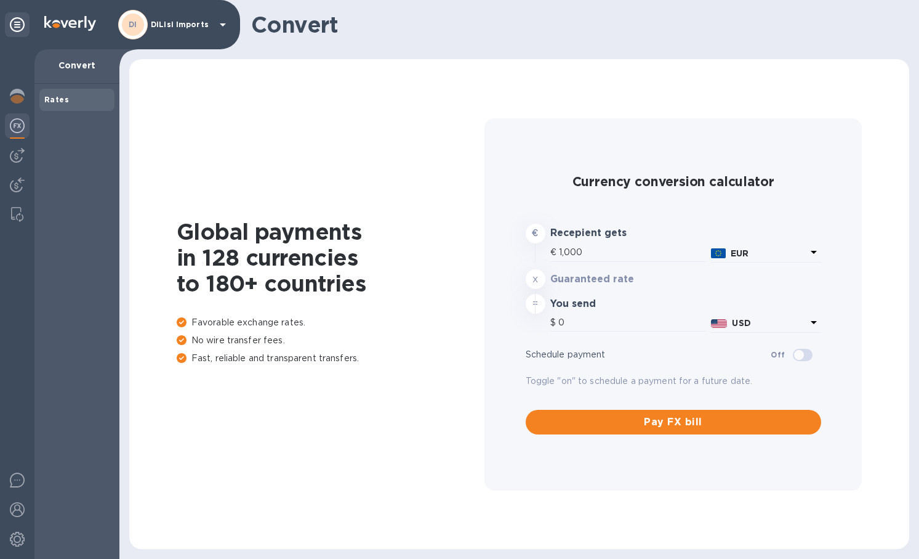
type input "1,180.99"
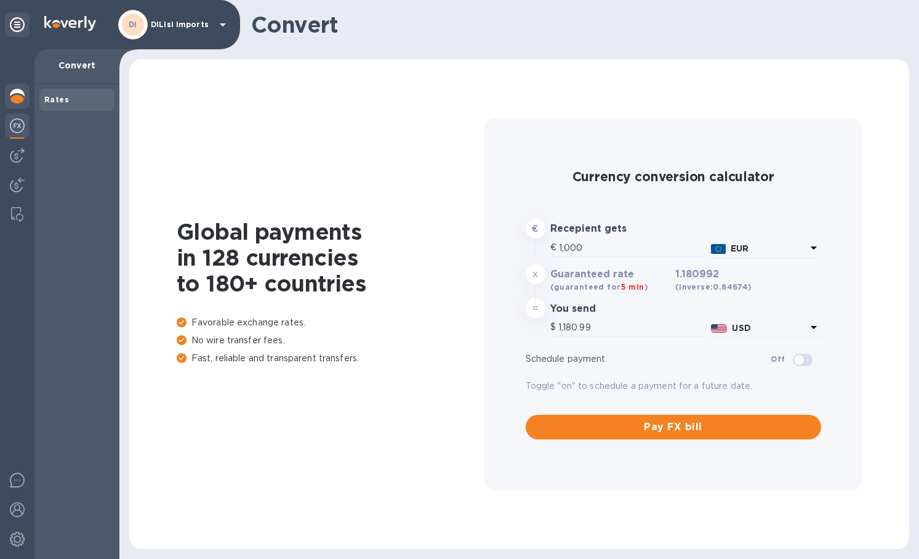
click at [19, 92] on img at bounding box center [17, 96] width 15 height 15
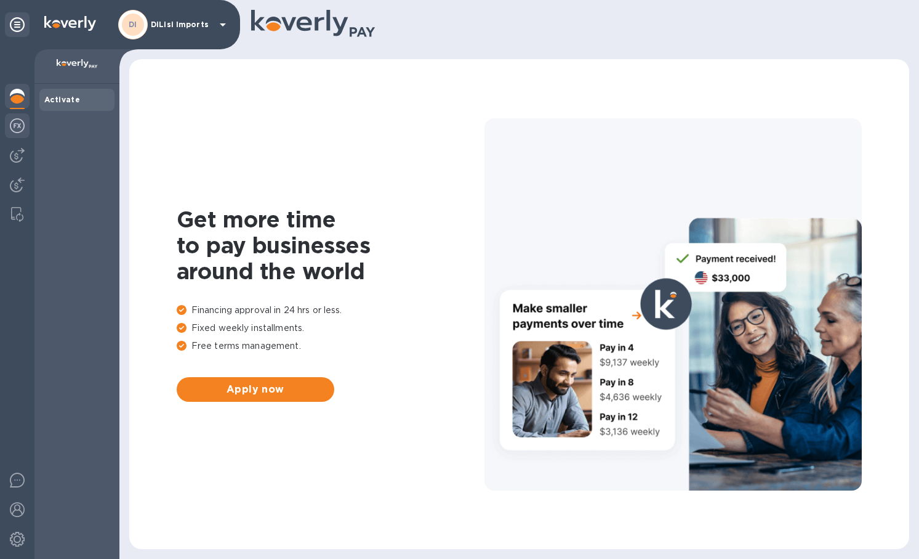
click at [15, 126] on img at bounding box center [17, 125] width 15 height 15
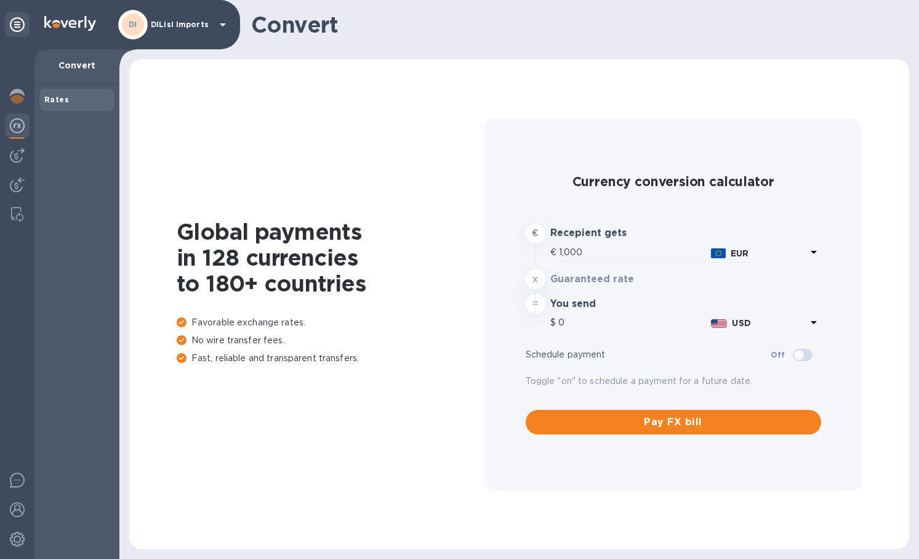
type input "1,180.99"
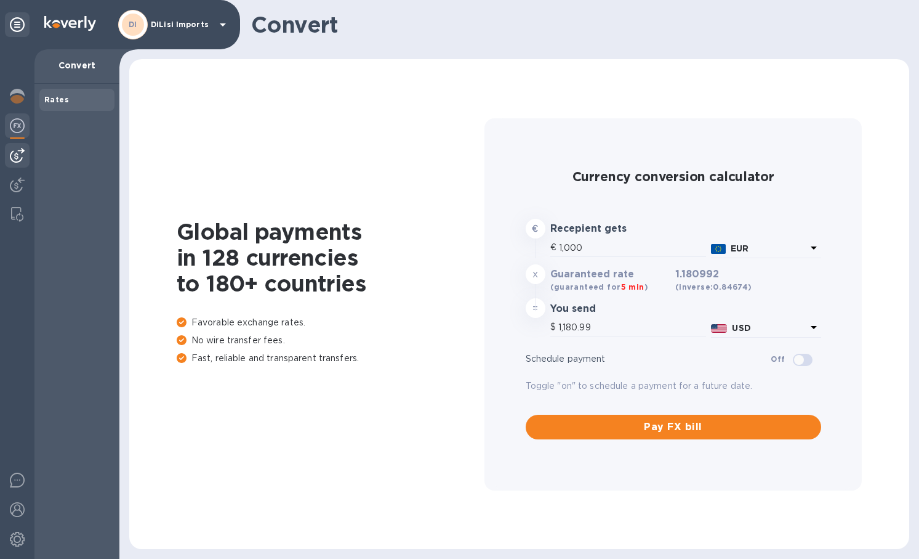
click at [15, 154] on img at bounding box center [17, 155] width 15 height 15
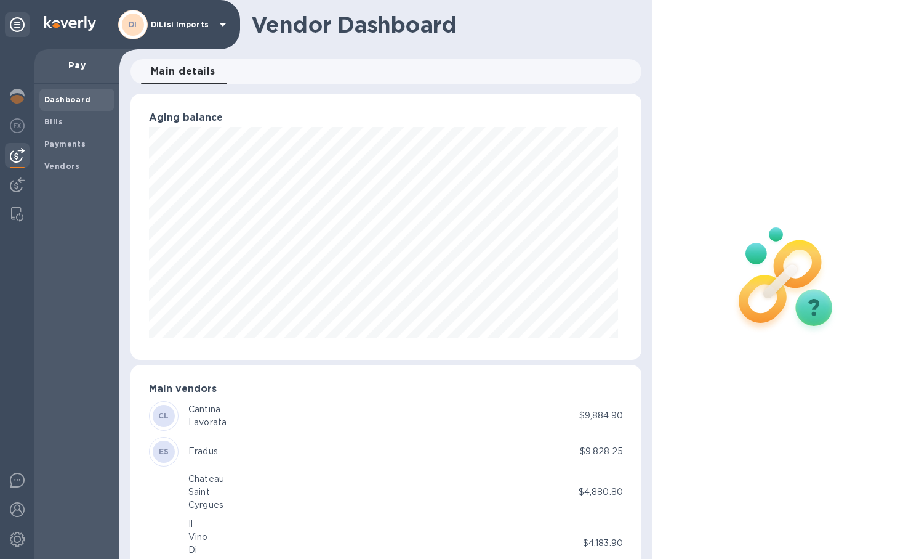
scroll to position [266, 506]
click at [7, 158] on div at bounding box center [17, 155] width 25 height 25
click at [54, 118] on b "Bills" at bounding box center [53, 121] width 18 height 9
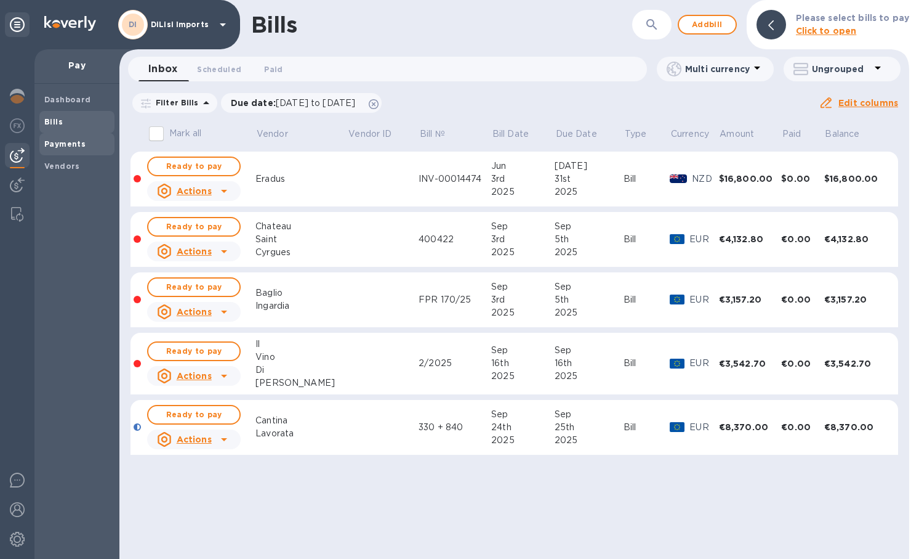
click at [54, 138] on span "Payments" at bounding box center [64, 144] width 41 height 12
